Goal: Answer question/provide support

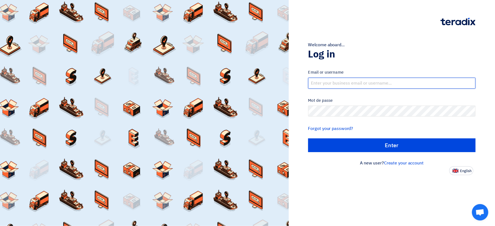
type input "[PERSON_NAME][EMAIL_ADDRESS][DOMAIN_NAME]"
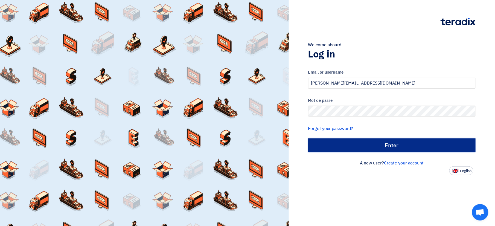
drag, startPoint x: 0, startPoint y: 0, endPoint x: 339, endPoint y: 149, distance: 370.1
click at [339, 149] on input "Enter" at bounding box center [391, 145] width 167 height 14
type input "Sign in"
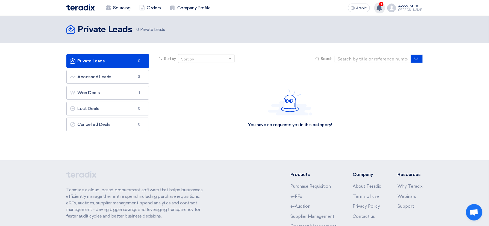
click at [382, 7] on use at bounding box center [379, 8] width 5 height 6
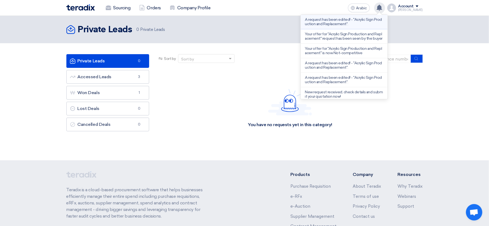
click at [332, 23] on p "A request has been edited! - "Acrylic Sign Production and Replacement"." at bounding box center [344, 21] width 78 height 9
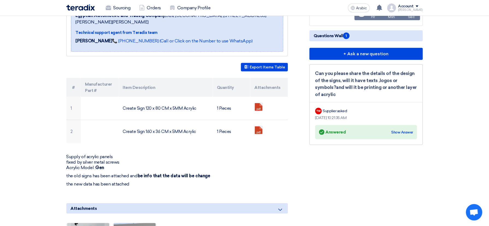
scroll to position [109, 0]
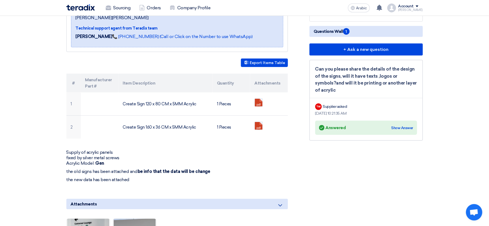
click at [399, 124] on div "Answered Answered Show Answer" at bounding box center [366, 128] width 94 height 8
click at [396, 125] on div "Show Answer" at bounding box center [403, 127] width 22 height 5
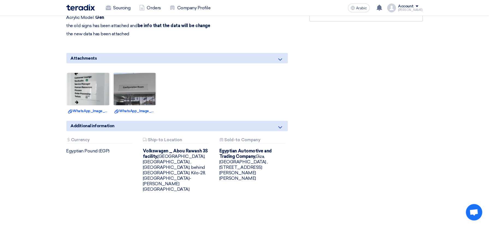
scroll to position [0, 0]
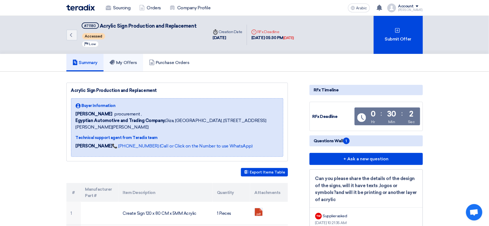
click at [131, 56] on link "My Offers" at bounding box center [124, 62] width 40 height 17
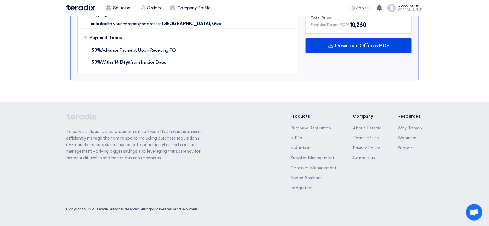
scroll to position [1, 0]
